Goal: Task Accomplishment & Management: Manage account settings

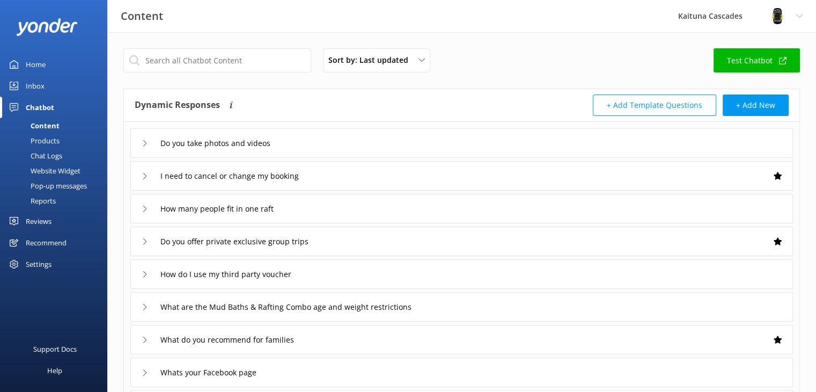
click at [33, 64] on div "Home" at bounding box center [36, 64] width 20 height 21
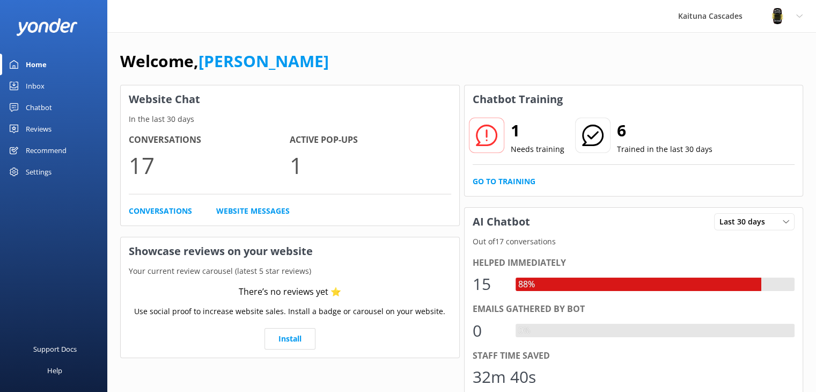
click at [30, 67] on div "Home" at bounding box center [36, 64] width 21 height 21
click at [263, 211] on link "Website Messages" at bounding box center [252, 211] width 73 height 12
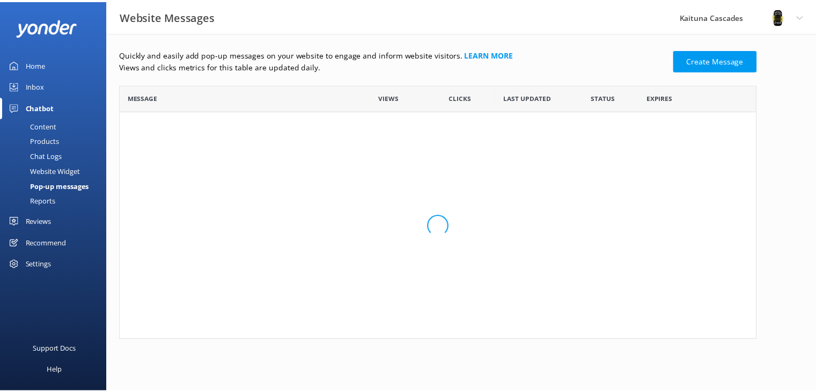
scroll to position [64, 635]
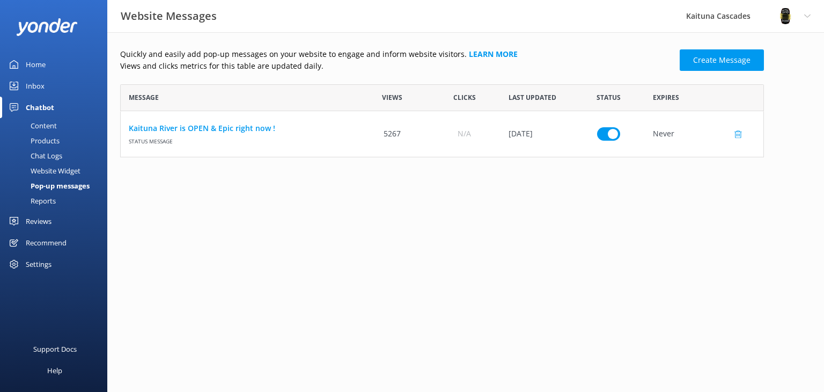
click at [612, 131] on input "row" at bounding box center [608, 133] width 23 height 13
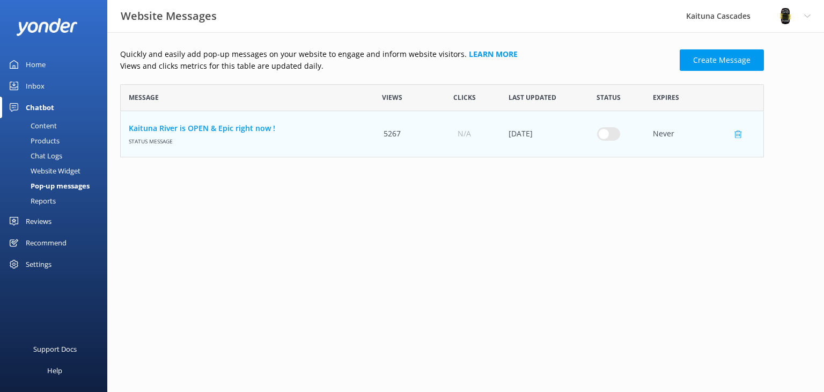
click at [612, 131] on input "row" at bounding box center [608, 133] width 23 height 13
checkbox input "true"
click at [194, 134] on span "Status message" at bounding box center [238, 139] width 219 height 11
click at [195, 129] on link "Kaituna River is OPEN & Epic right now !" at bounding box center [238, 128] width 219 height 12
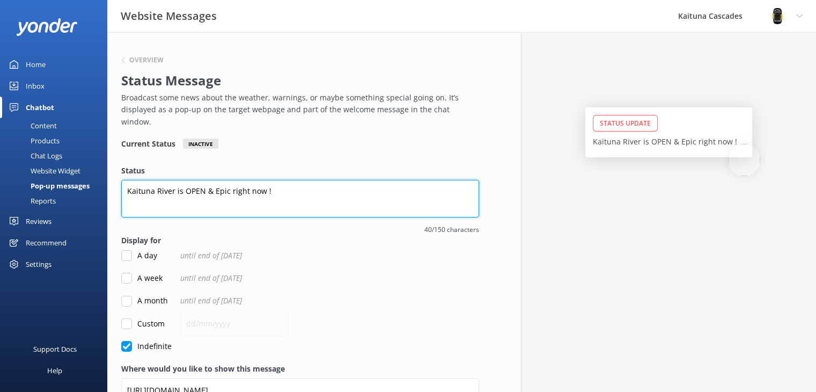
click at [268, 187] on textarea "Kaituna River is OPEN & Epic right now !" at bounding box center [300, 199] width 358 height 38
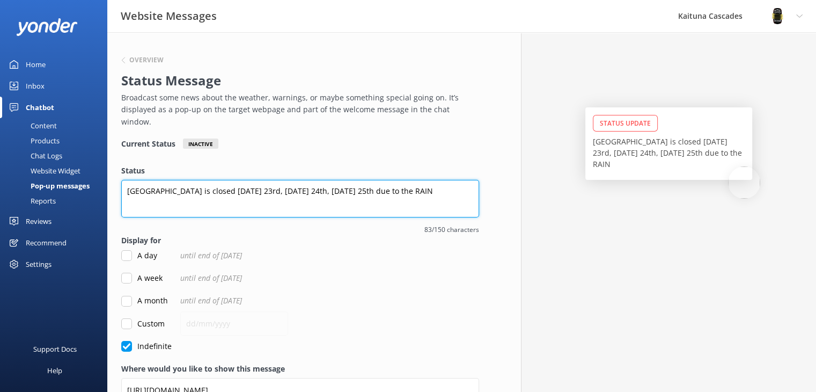
click at [127, 180] on textarea "[GEOGRAPHIC_DATA] is closed [DATE] 23rd, [DATE] 24th, [DATE] 25th due to the RA…" at bounding box center [300, 199] width 358 height 38
click at [388, 180] on textarea "The [GEOGRAPHIC_DATA] is closed [DATE] 23rd, [DATE] 24th, [DATE] 25th due to th…" at bounding box center [300, 199] width 358 height 38
click at [163, 189] on textarea "The [GEOGRAPHIC_DATA] is closed [DATE] 23rd, [DATE] 24th, [DATE] due to the RAIN" at bounding box center [300, 199] width 358 height 38
click at [221, 180] on textarea "The [GEOGRAPHIC_DATA] is closed [DATE] 23rd, [DATE] 24th, [DATE] due to the RAIN" at bounding box center [300, 199] width 358 height 38
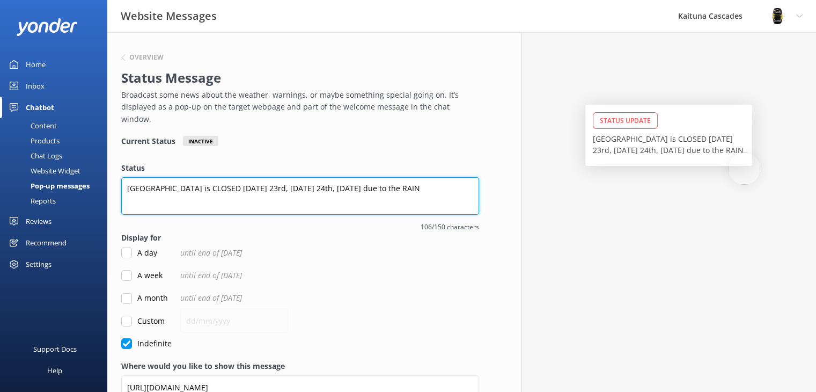
scroll to position [47, 0]
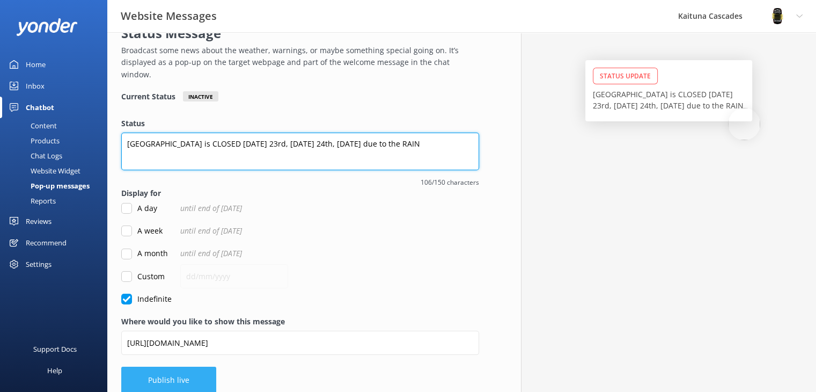
type textarea "[GEOGRAPHIC_DATA] is CLOSED [DATE] 23rd, [DATE] 24th, [DATE] due to the RAIN"
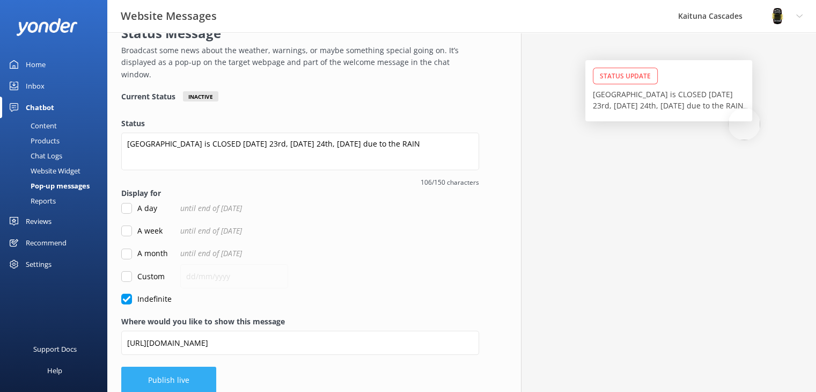
click at [187, 366] on button "Publish live" at bounding box center [168, 379] width 95 height 27
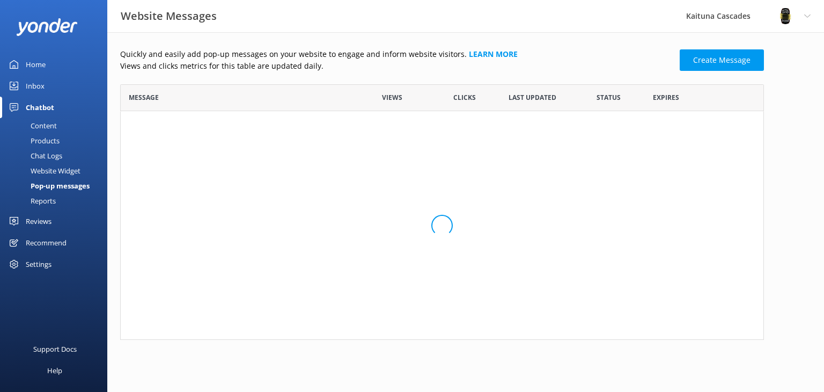
scroll to position [64, 635]
